Goal: Task Accomplishment & Management: Use online tool/utility

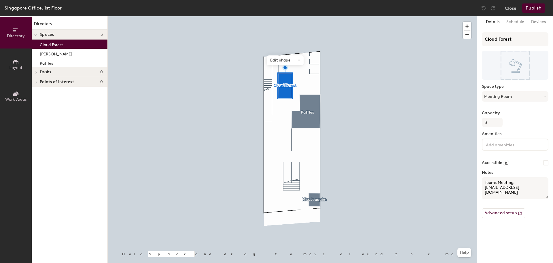
drag, startPoint x: 501, startPoint y: 190, endPoint x: 482, endPoint y: 187, distance: 18.9
click at [482, 187] on textarea "Teams Meeting: [EMAIL_ADDRESS][DOMAIN_NAME]" at bounding box center [515, 188] width 67 height 22
paste textarea "[EMAIL_ADDRESS][DOMAIN_NAME]"
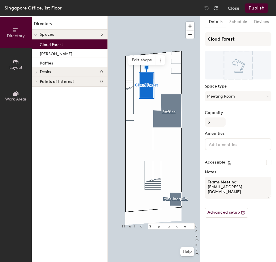
drag, startPoint x: 223, startPoint y: 188, endPoint x: 202, endPoint y: 187, distance: 21.3
click at [202, 187] on div "Details Schedule Devices Cloud Forest Space type Meeting Room Capacity 3 Amenit…" at bounding box center [238, 139] width 76 height 246
click at [222, 188] on textarea "Teams Meeting: [EMAIL_ADDRESS][DOMAIN_NAME]" at bounding box center [238, 188] width 67 height 22
click at [223, 188] on textarea "Teams Meeting: [EMAIL_ADDRESS][DOMAIN_NAME]" at bounding box center [238, 188] width 67 height 22
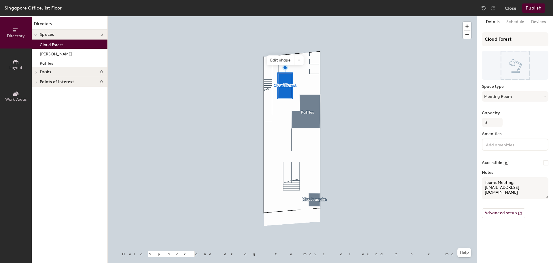
type textarea "Teams Meeting: [EMAIL_ADDRESS][DOMAIN_NAME]"
click at [503, 239] on div "Details Schedule Devices Cloud Forest Space type Meeting Room Capacity 3 Amenit…" at bounding box center [515, 139] width 76 height 246
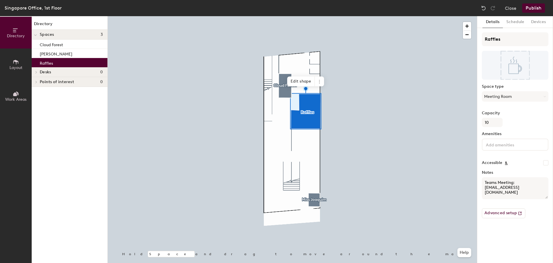
drag, startPoint x: 504, startPoint y: 186, endPoint x: 484, endPoint y: 187, distance: 19.6
click at [484, 187] on textarea "Teams Meeting: [EMAIL_ADDRESS][DOMAIN_NAME]" at bounding box center [515, 188] width 67 height 22
type textarea "Teams Meeting: [EMAIL_ADDRESS][DOMAIN_NAME]"
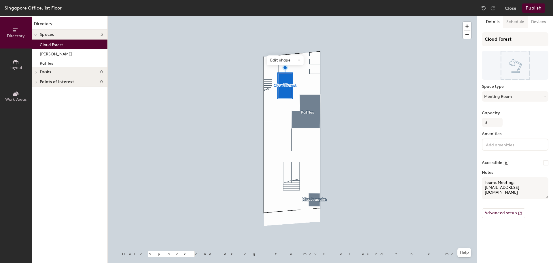
click at [522, 17] on button "Schedule" at bounding box center [515, 22] width 25 height 12
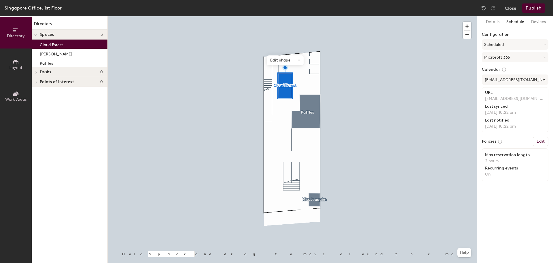
click at [307, 16] on div at bounding box center [292, 16] width 369 height 0
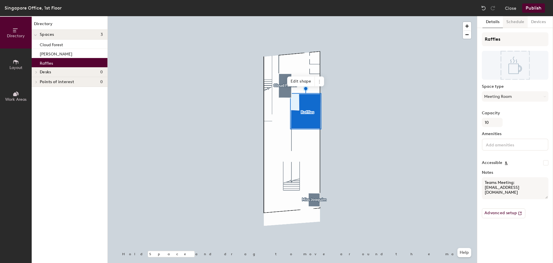
click at [520, 24] on button "Schedule" at bounding box center [515, 22] width 25 height 12
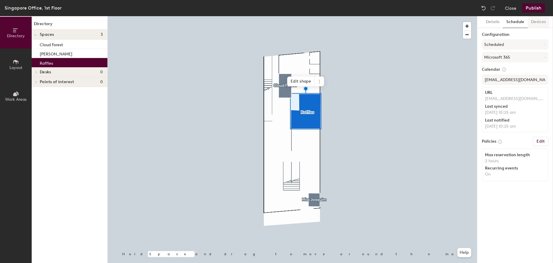
click at [530, 24] on button "Devices" at bounding box center [539, 22] width 22 height 12
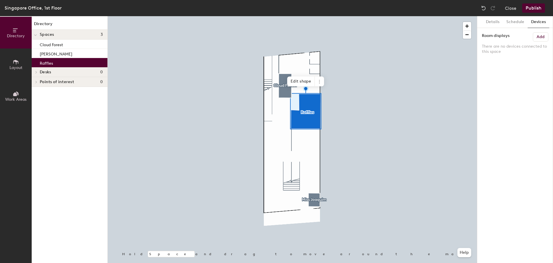
click at [533, 9] on button "Publish" at bounding box center [533, 7] width 23 height 9
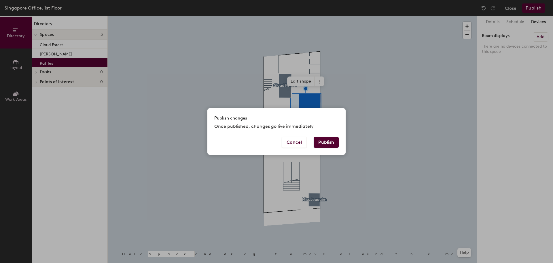
click at [334, 138] on button "Publish" at bounding box center [326, 142] width 25 height 11
